Goal: Transaction & Acquisition: Purchase product/service

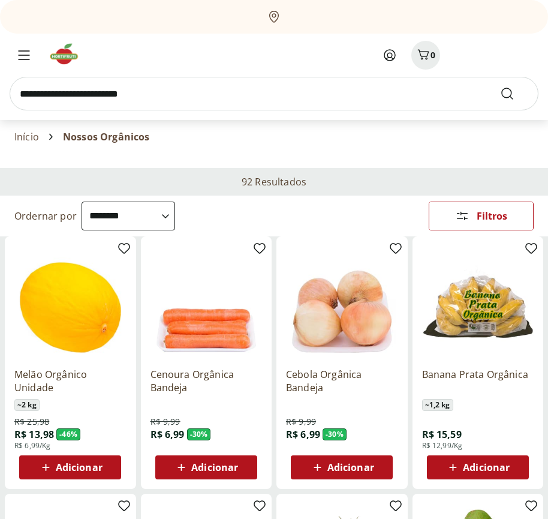
select select "**********"
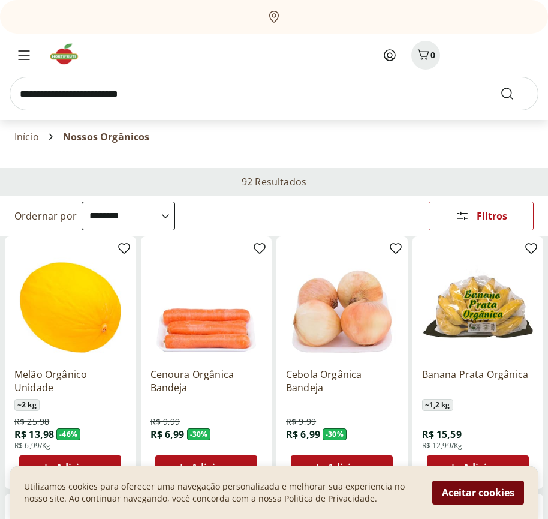
click at [478, 493] on button "Aceitar cookies" at bounding box center [479, 493] width 92 height 24
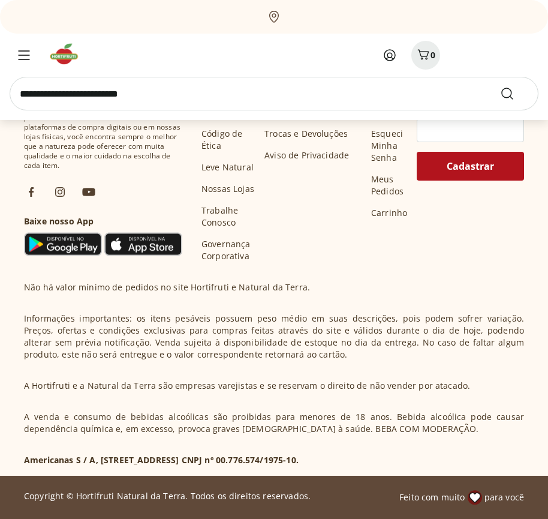
scroll to position [595, 0]
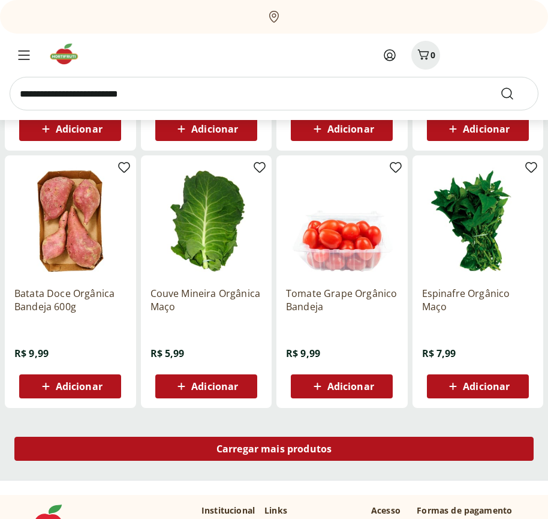
click at [274, 451] on span "Carregar mais produtos" at bounding box center [275, 449] width 116 height 10
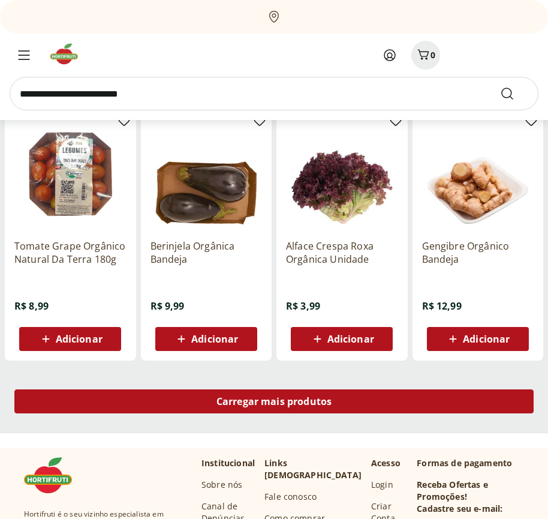
scroll to position [1371, 0]
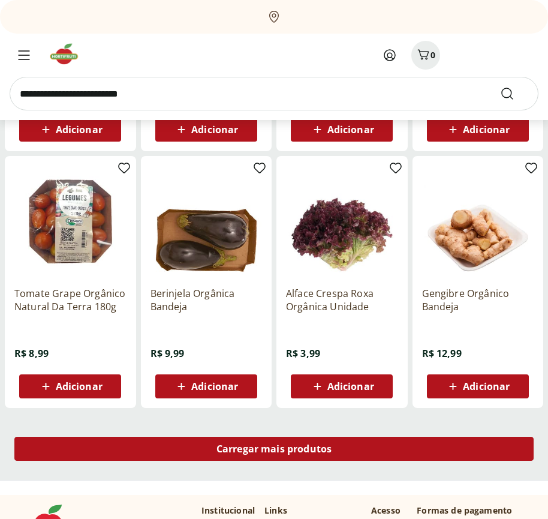
click at [274, 449] on span "Carregar mais produtos" at bounding box center [275, 449] width 116 height 10
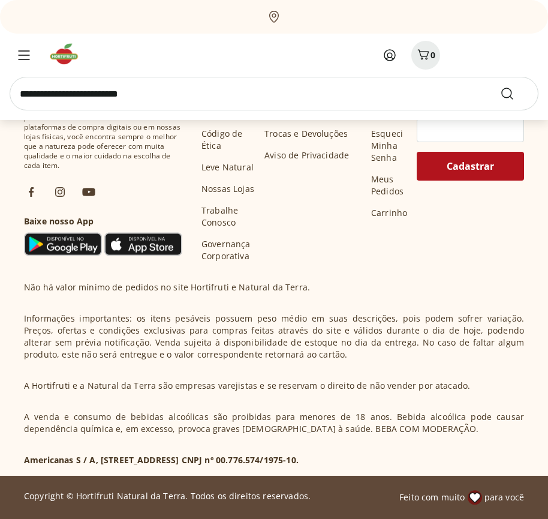
scroll to position [2147, 0]
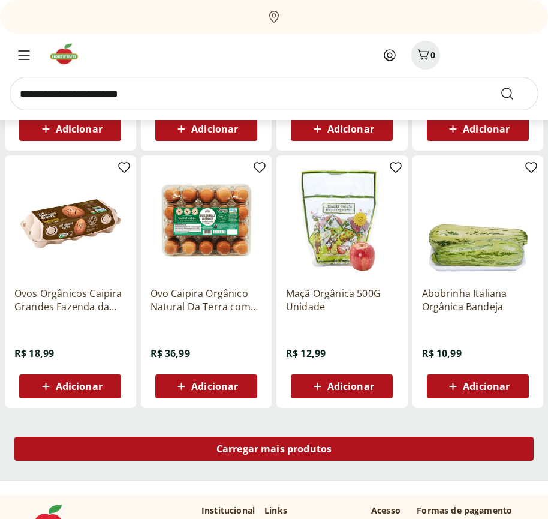
click at [274, 451] on span "Carregar mais produtos" at bounding box center [275, 449] width 116 height 10
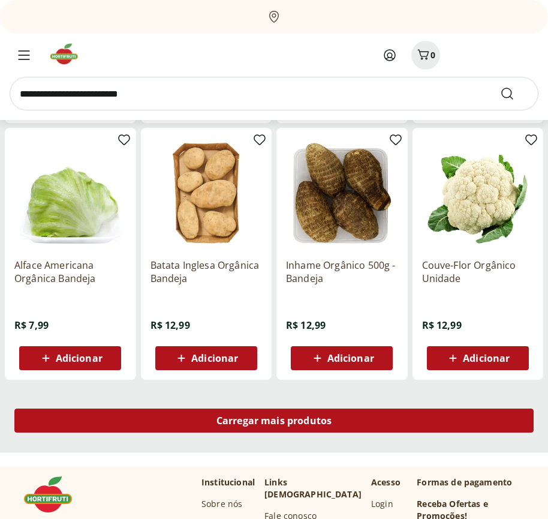
scroll to position [2923, 0]
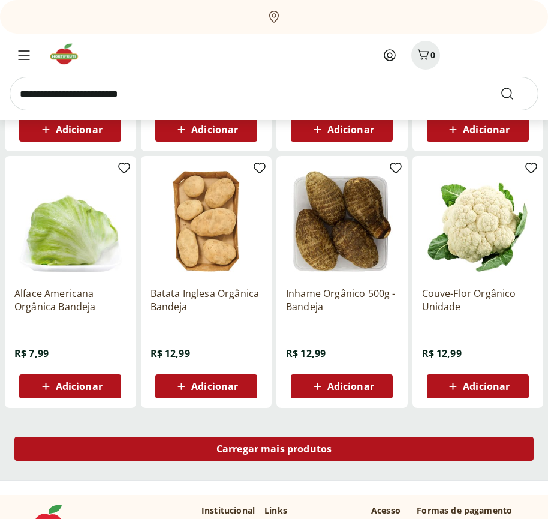
click at [274, 449] on span "Carregar mais produtos" at bounding box center [275, 449] width 116 height 10
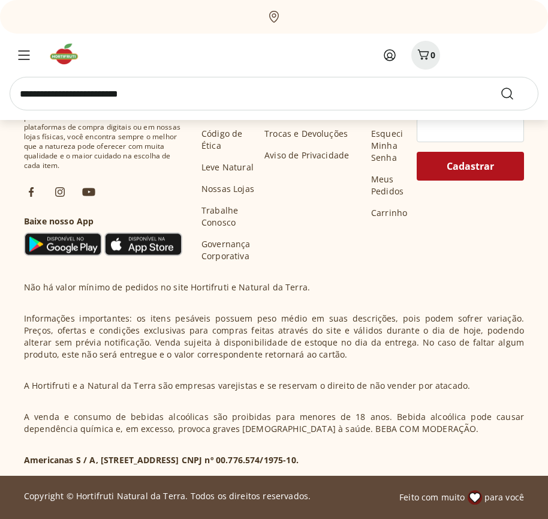
scroll to position [3699, 0]
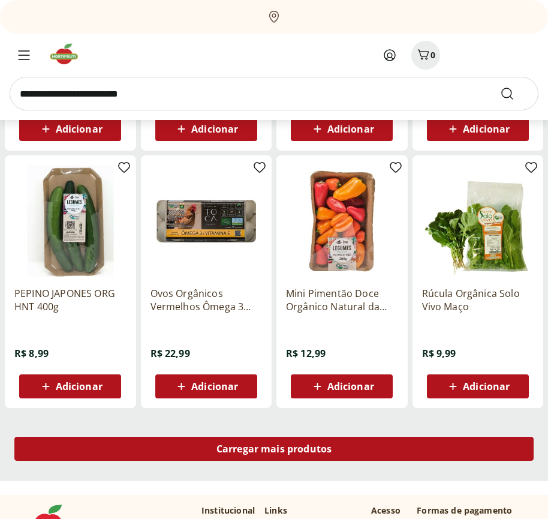
click at [274, 451] on span "Carregar mais produtos" at bounding box center [275, 449] width 116 height 10
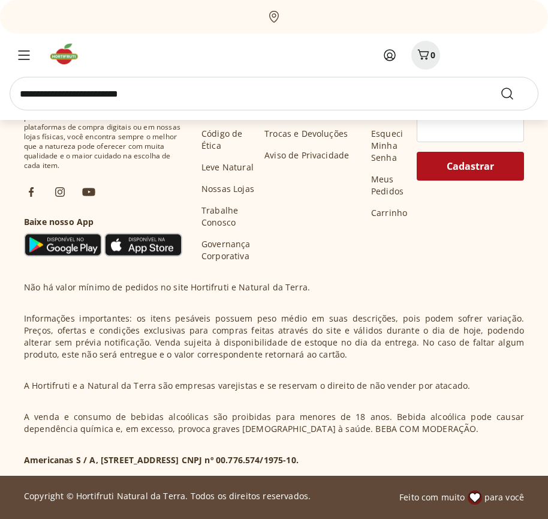
scroll to position [4475, 0]
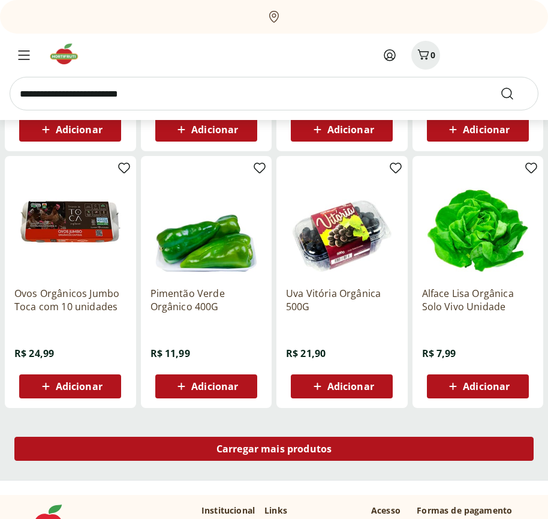
click at [274, 449] on span "Carregar mais produtos" at bounding box center [275, 449] width 116 height 10
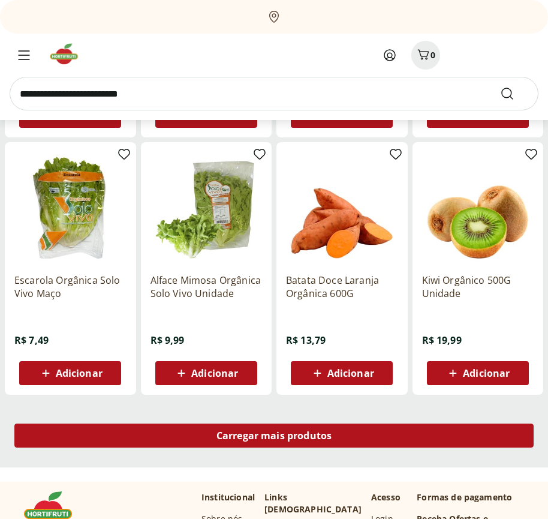
scroll to position [5251, 0]
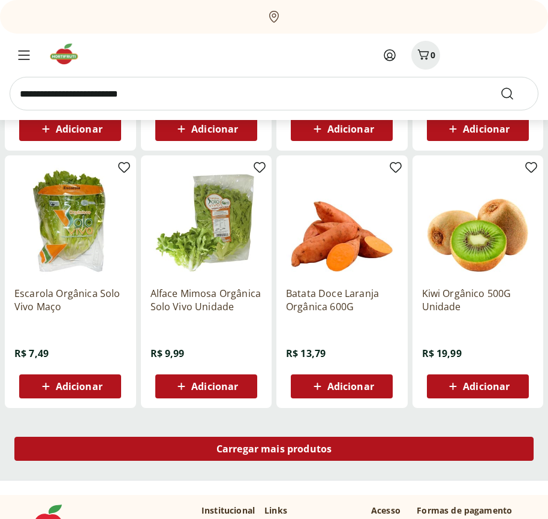
click at [274, 451] on span "Carregar mais produtos" at bounding box center [275, 449] width 116 height 10
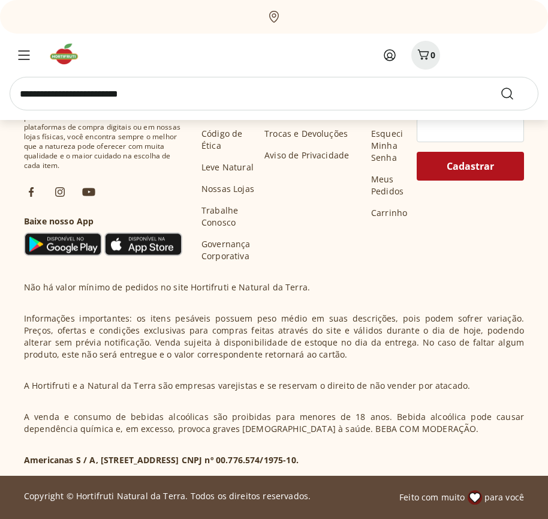
scroll to position [5708, 0]
